Goal: Task Accomplishment & Management: Use online tool/utility

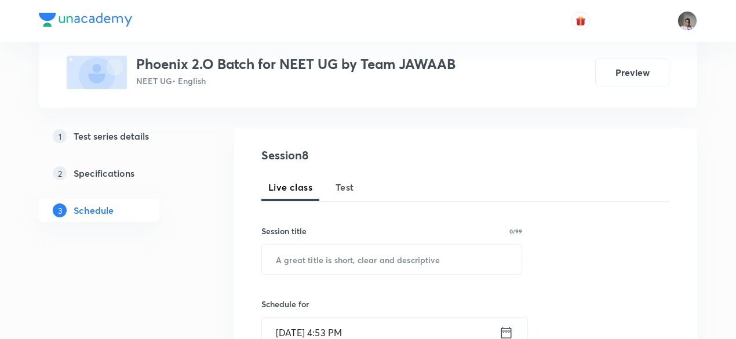
scroll to position [108, 0]
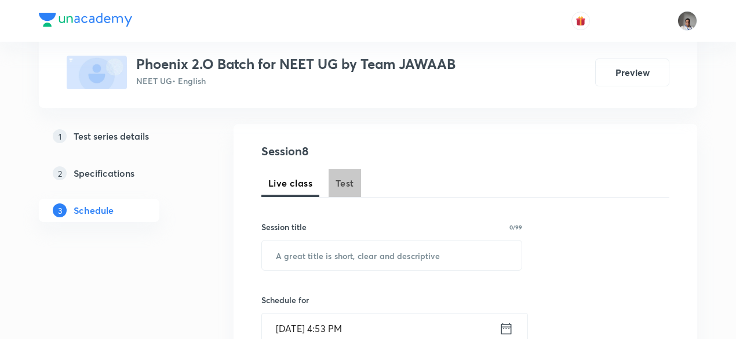
click at [338, 182] on span "Test" at bounding box center [344, 183] width 19 height 14
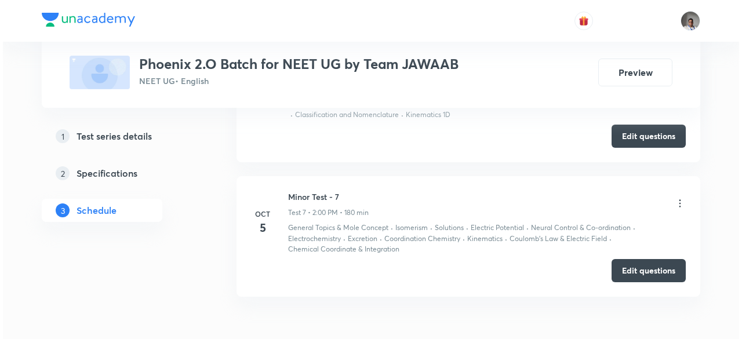
scroll to position [1418, 0]
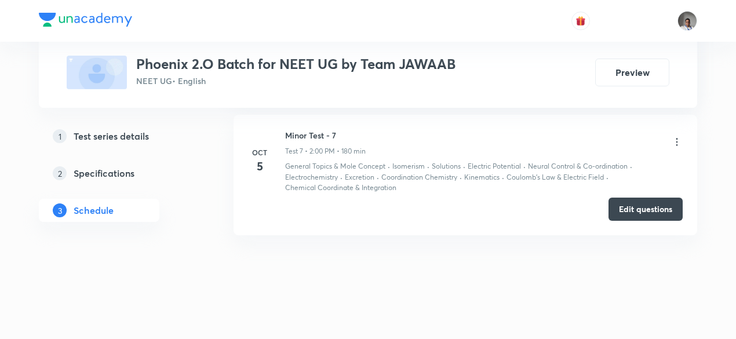
click at [676, 137] on icon at bounding box center [677, 142] width 12 height 12
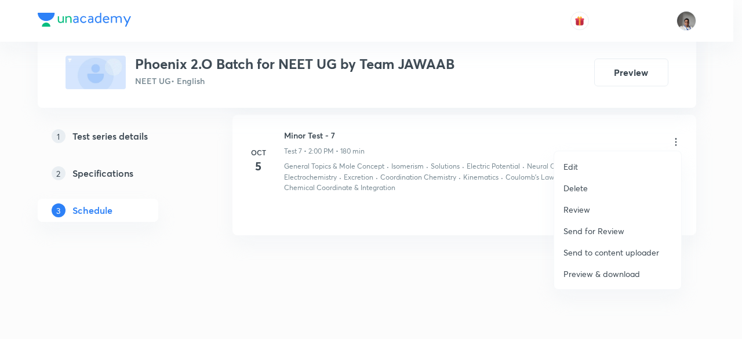
click at [609, 275] on p "Preview & download" at bounding box center [601, 274] width 76 height 12
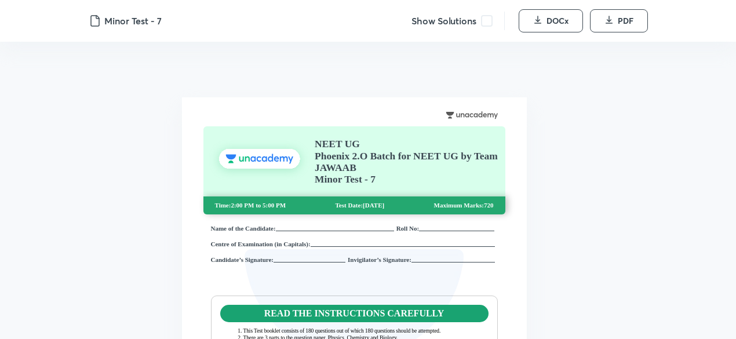
click at [487, 21] on span at bounding box center [487, 21] width 12 height 12
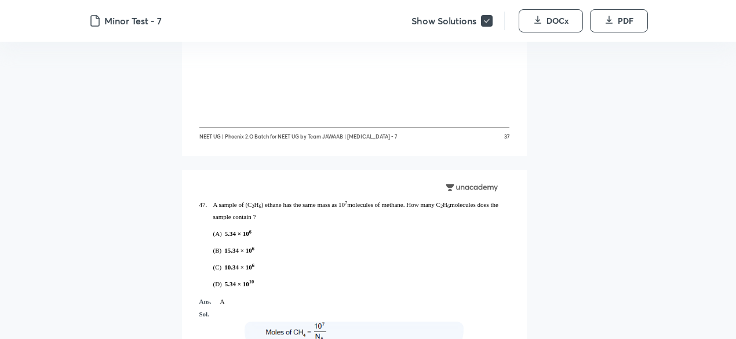
scroll to position [18492, 0]
